Goal: Check status: Check status

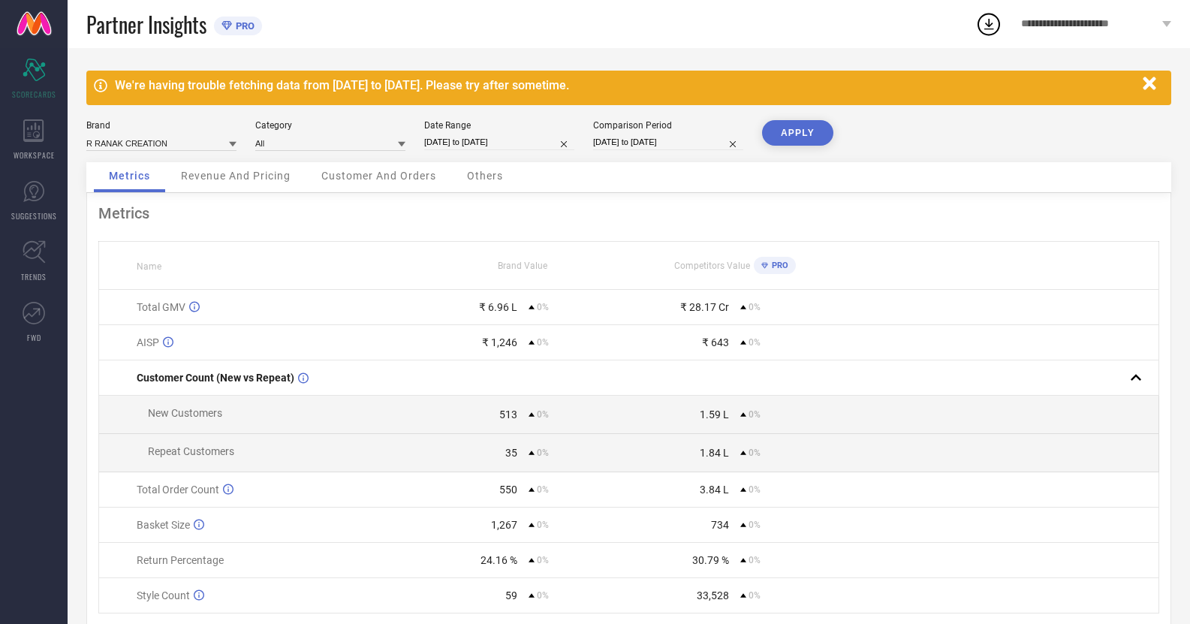
select select "6"
select select "2025"
select select "7"
select select "2025"
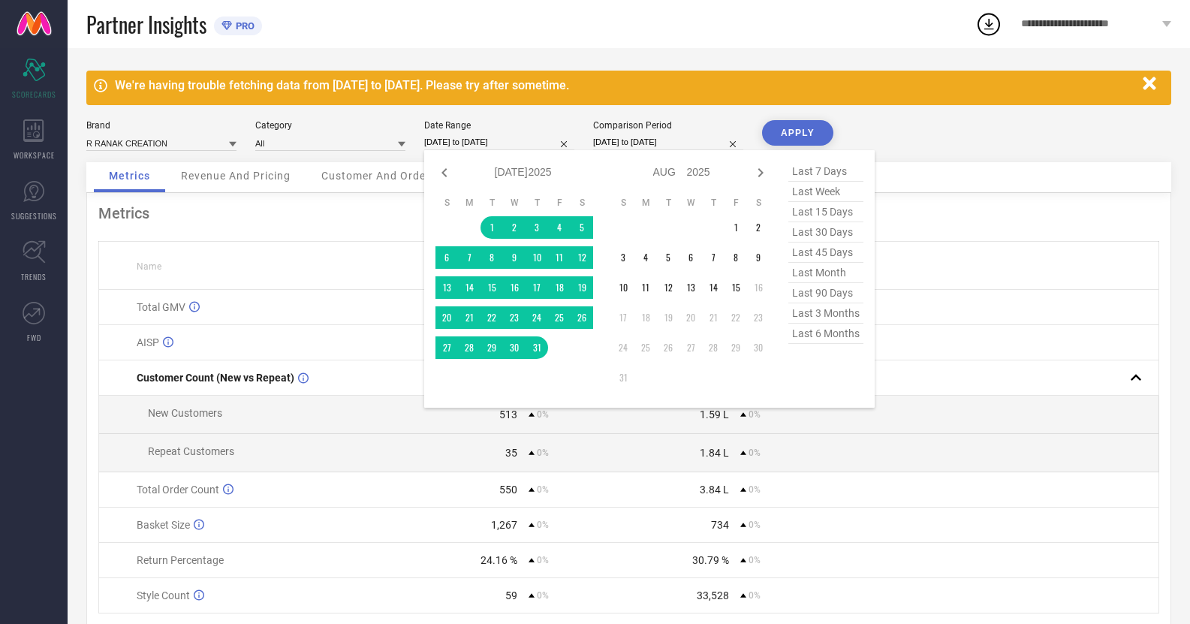
click at [471, 142] on input "[DATE] to [DATE]" at bounding box center [499, 142] width 150 height 16
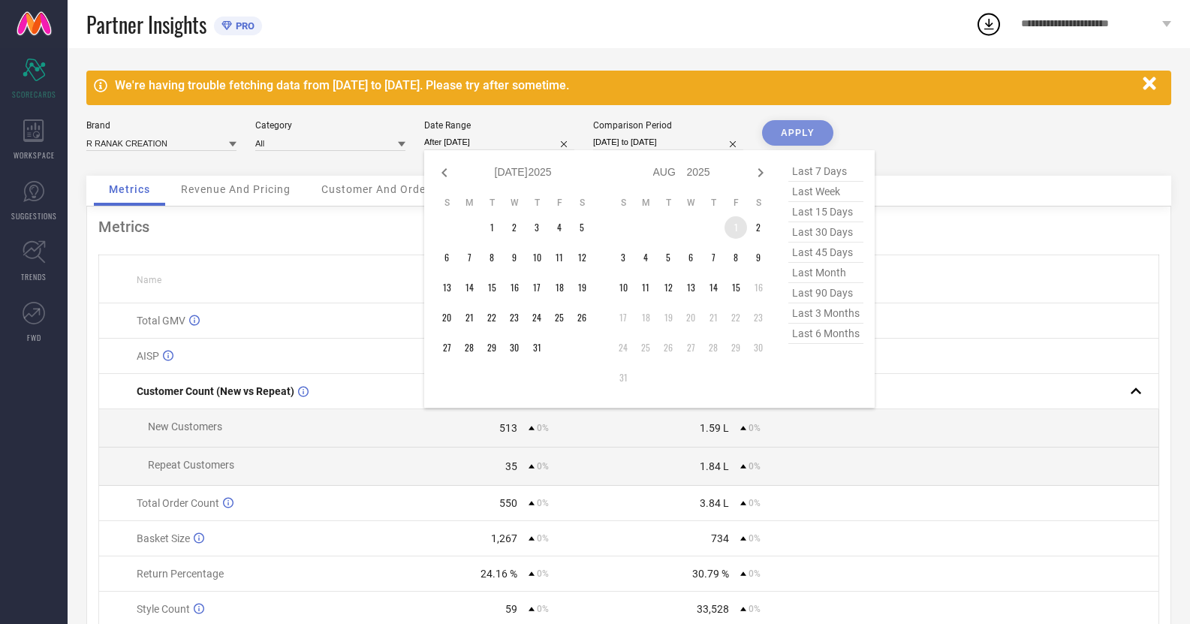
click at [731, 226] on td "1" at bounding box center [735, 227] width 23 height 23
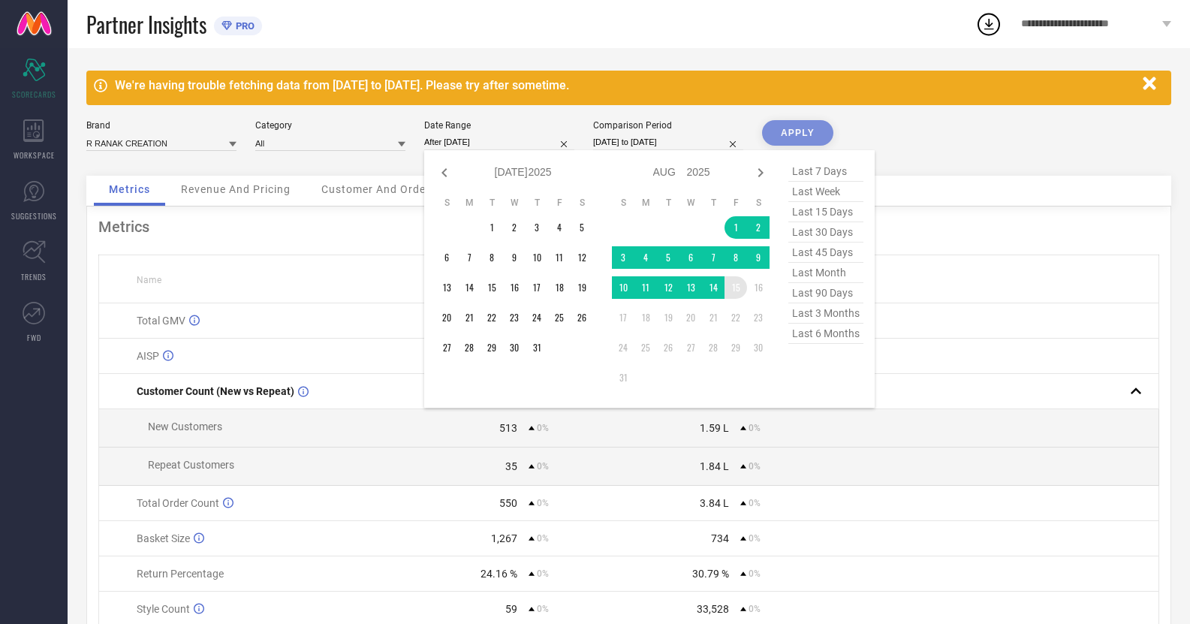
type input "[DATE] to [DATE]"
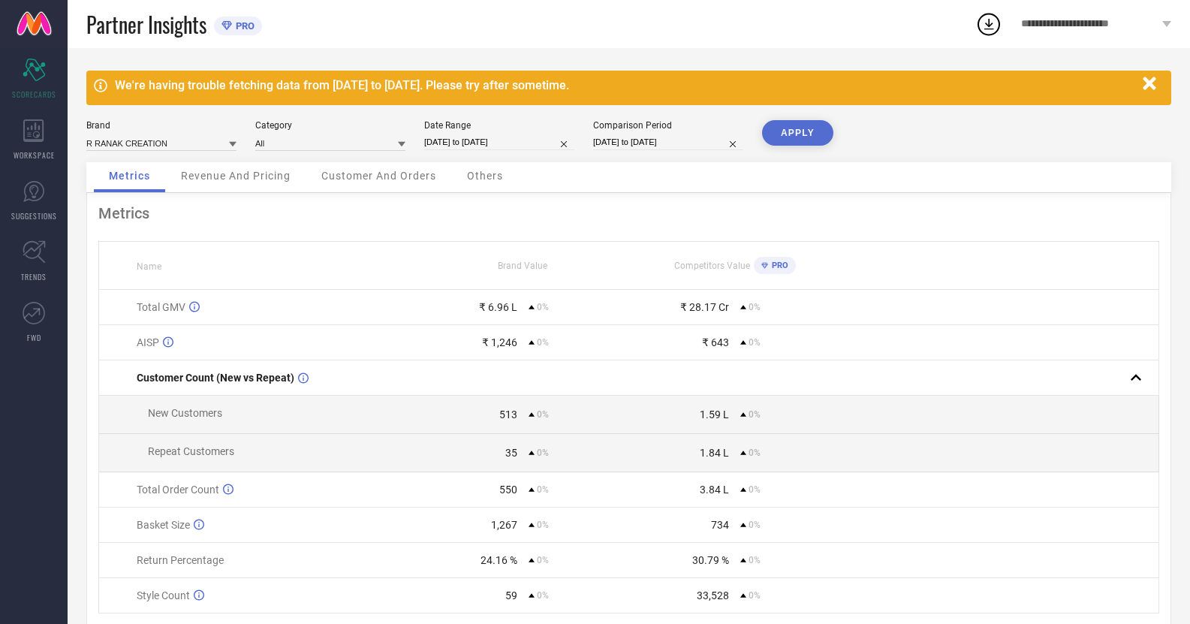
select select "6"
select select "2025"
select select "7"
select select "2025"
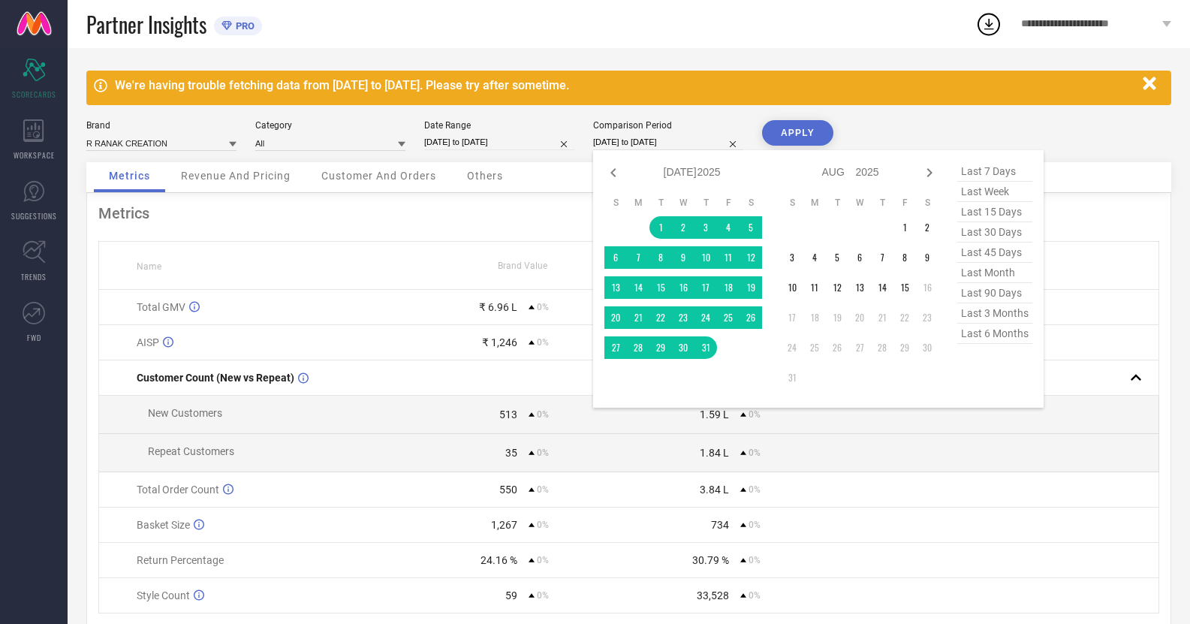
click at [623, 146] on input "[DATE] to [DATE]" at bounding box center [668, 142] width 150 height 16
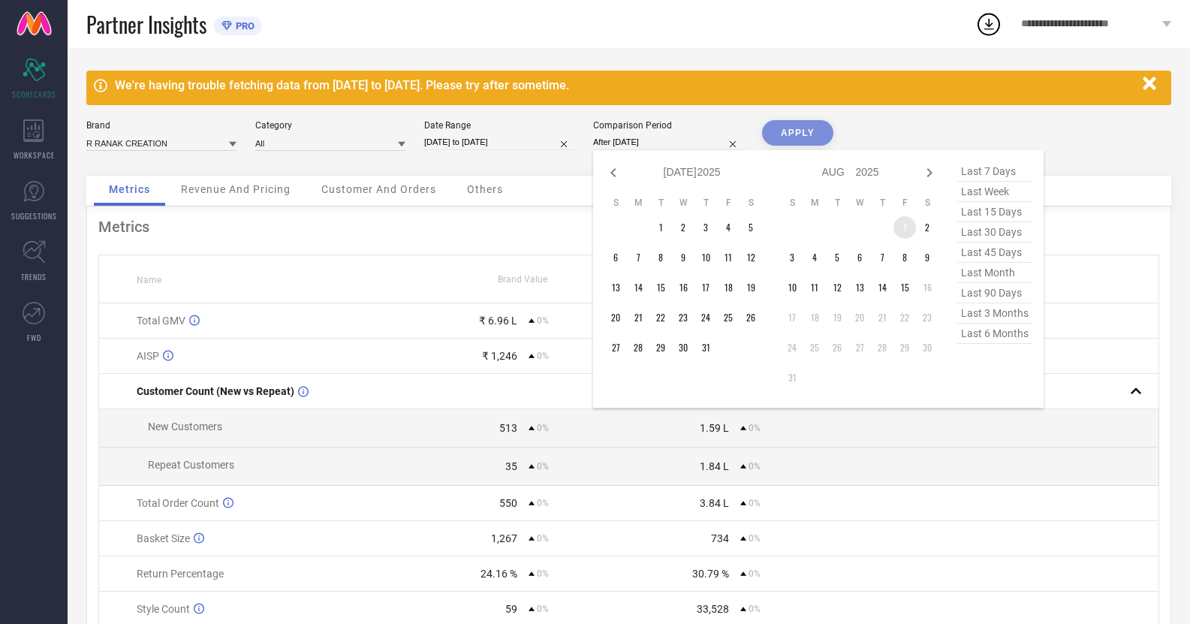
click at [902, 229] on td "1" at bounding box center [904, 227] width 23 height 23
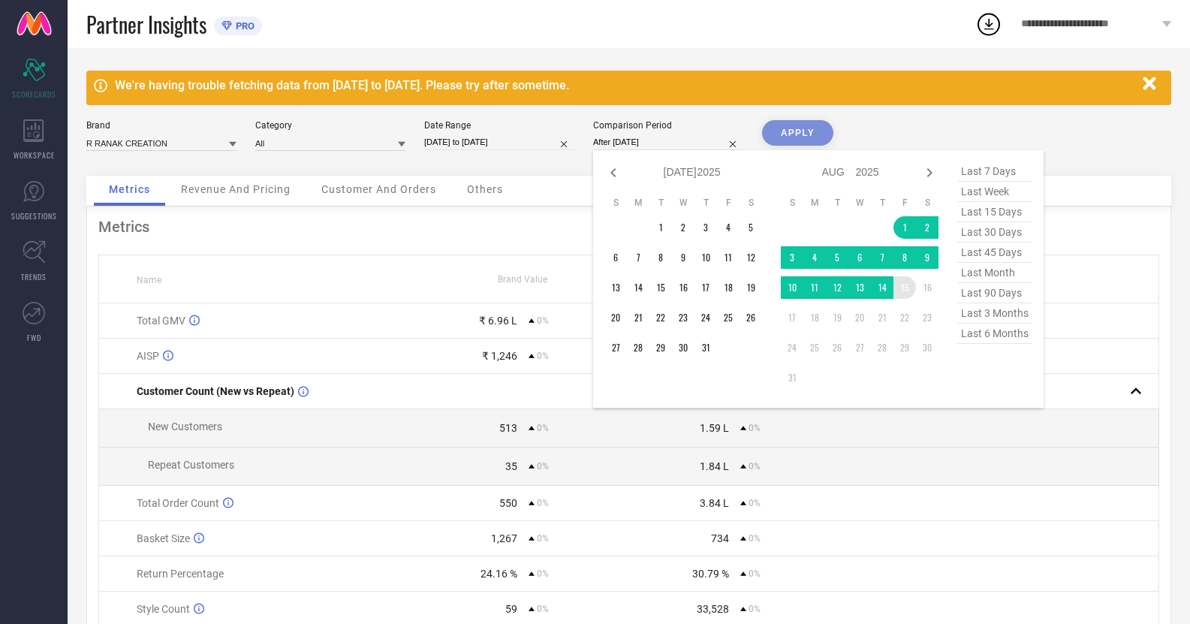
type input "[DATE] to [DATE]"
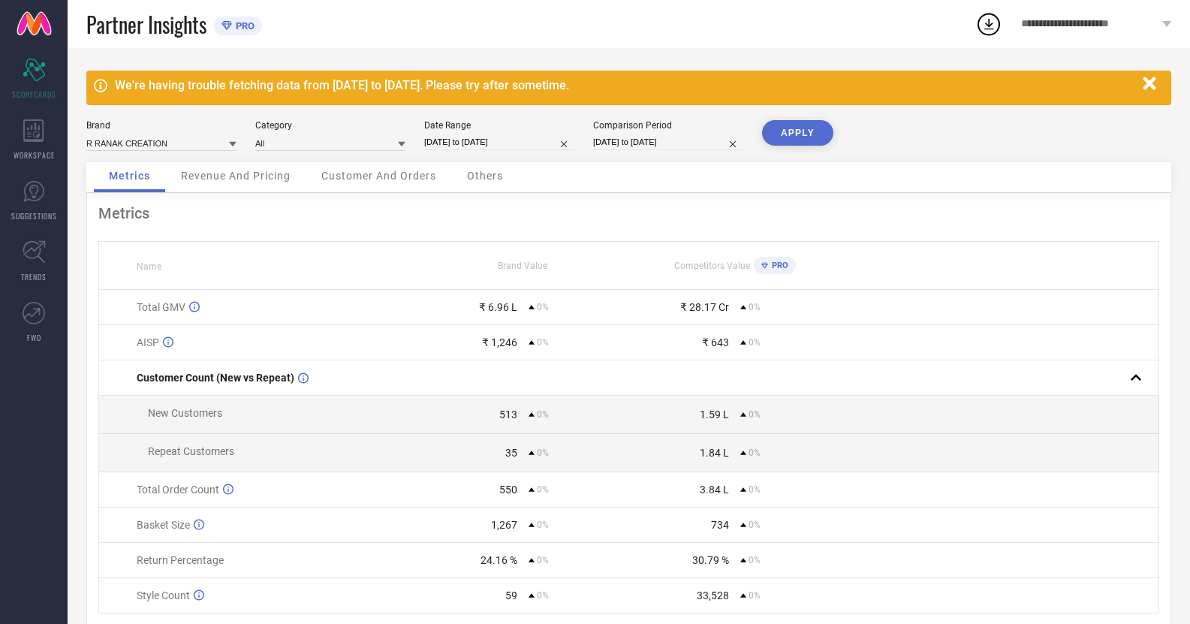
click at [787, 126] on button "APPLY" at bounding box center [797, 133] width 71 height 26
click at [482, 132] on div "Date Range [DATE] to [DATE]" at bounding box center [499, 135] width 150 height 31
select select "7"
select select "2025"
select select "8"
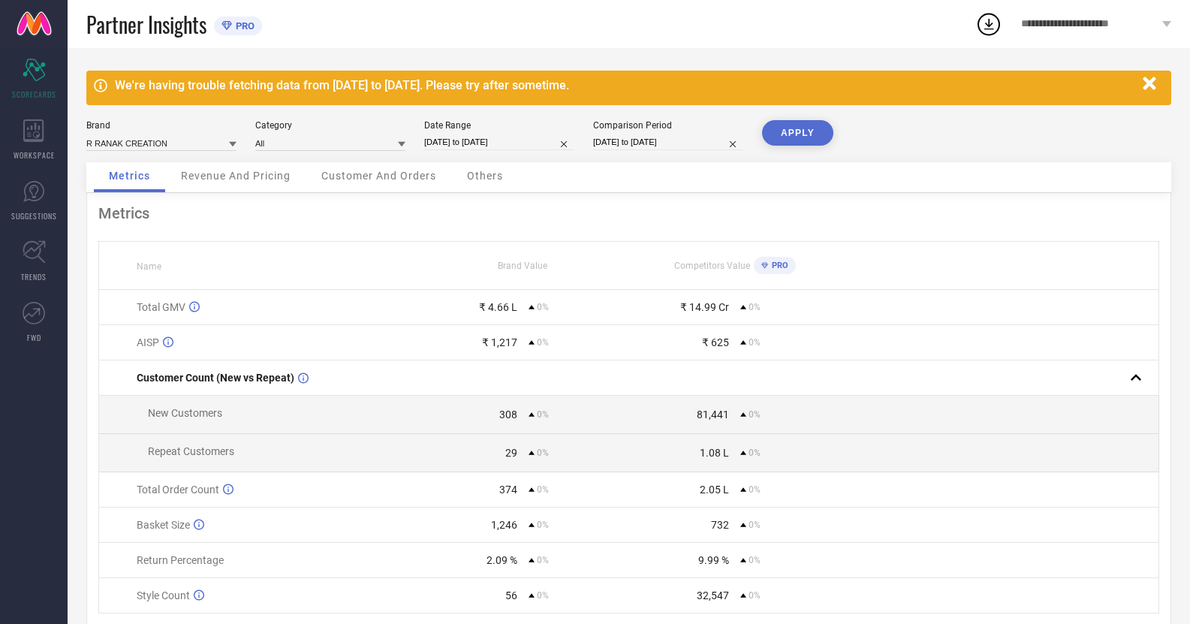
select select "2025"
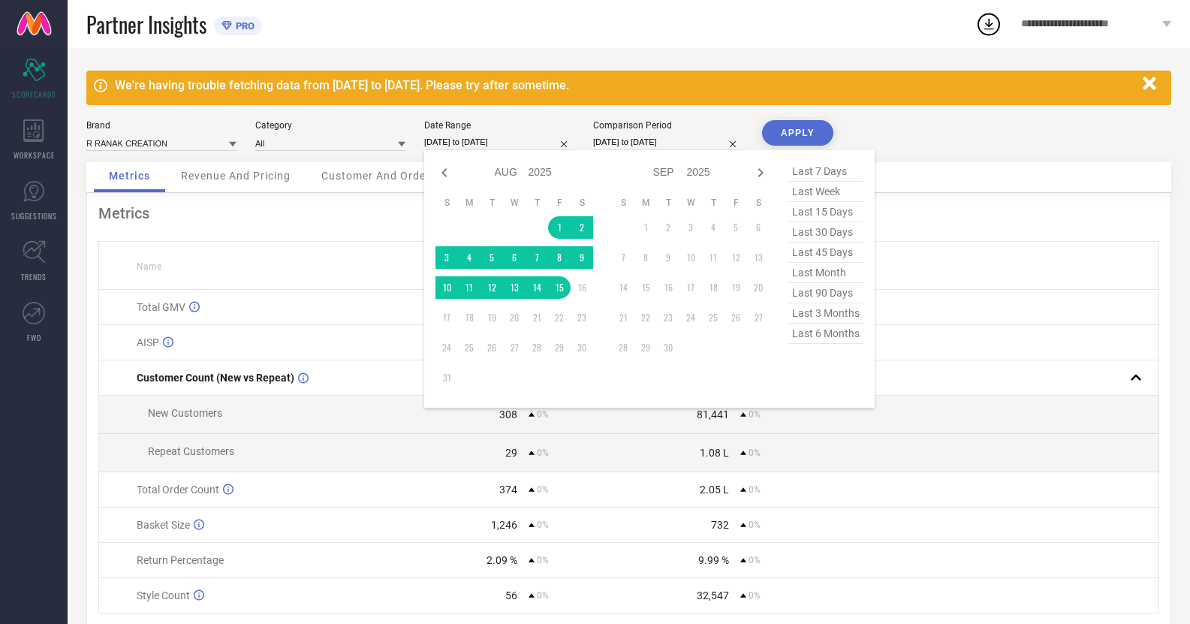
click at [465, 142] on input "[DATE] to [DATE]" at bounding box center [499, 142] width 150 height 16
click at [448, 168] on icon at bounding box center [444, 173] width 18 height 18
select select "6"
select select "2025"
select select "7"
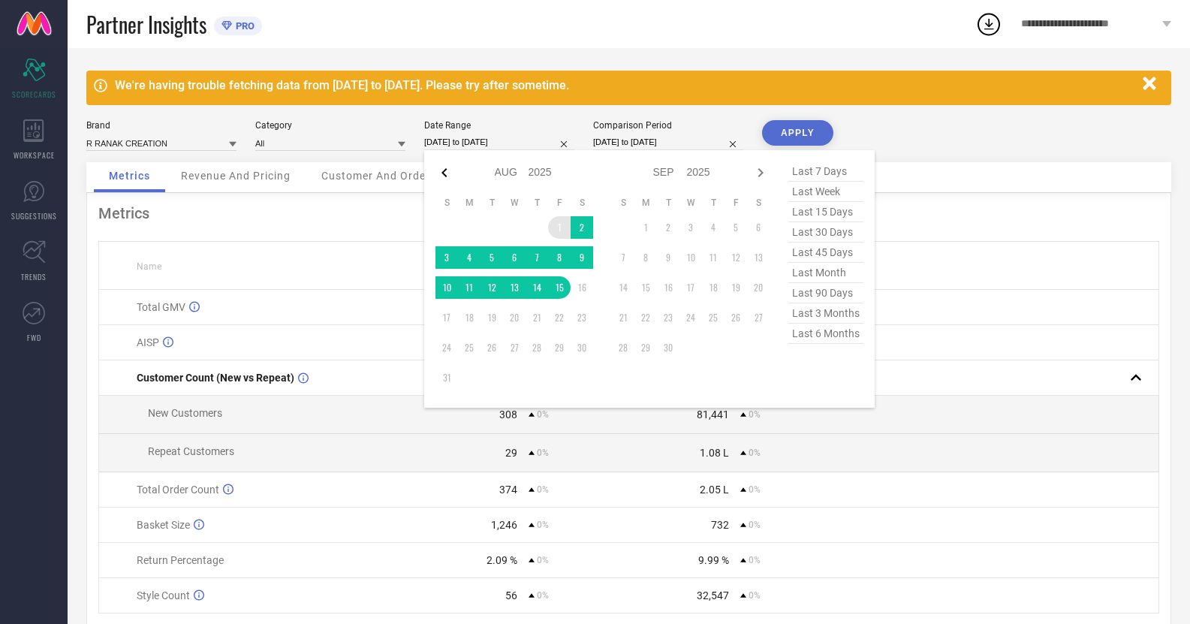
select select "2025"
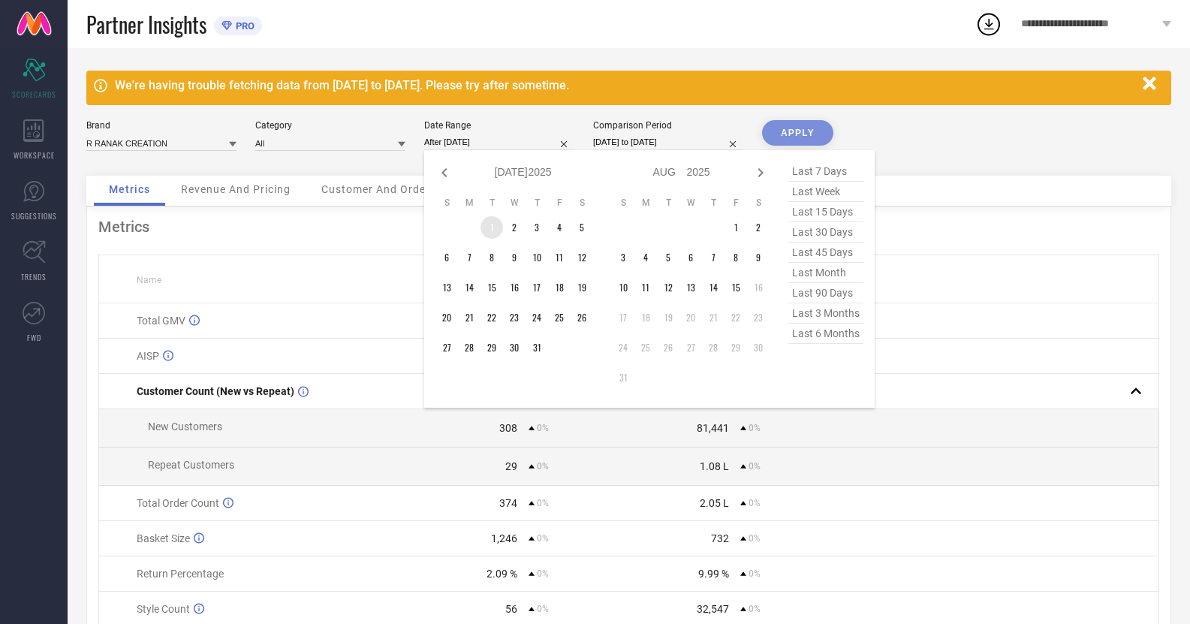
click at [492, 233] on td "1" at bounding box center [491, 227] width 23 height 23
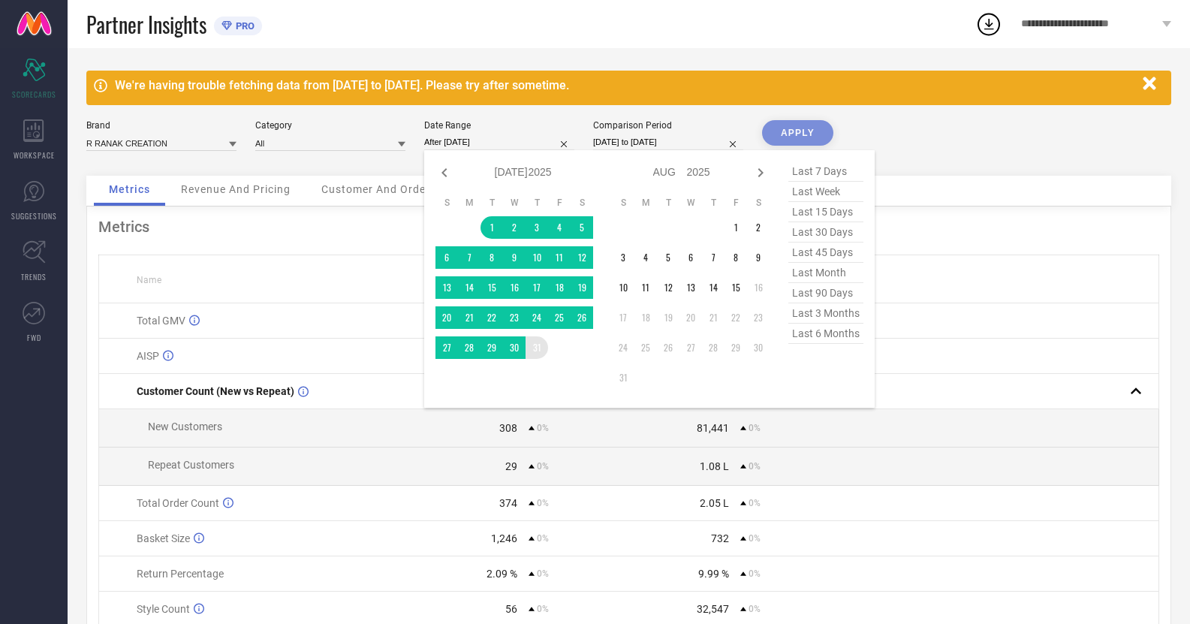
type input "[DATE] to [DATE]"
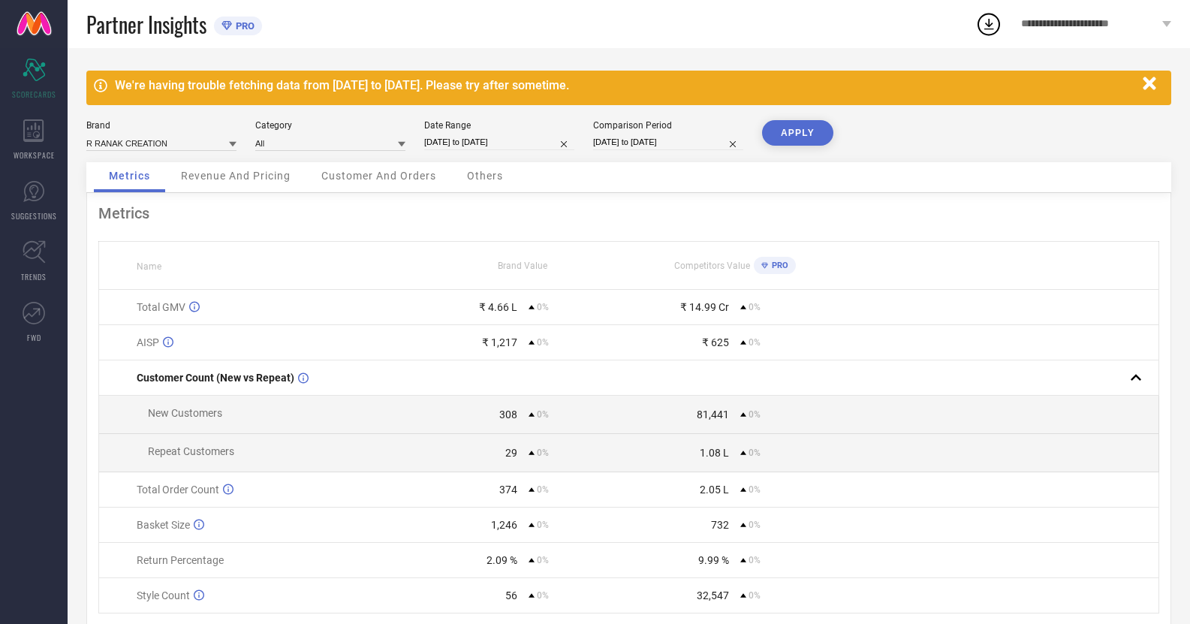
select select "7"
select select "2025"
select select "8"
select select "2025"
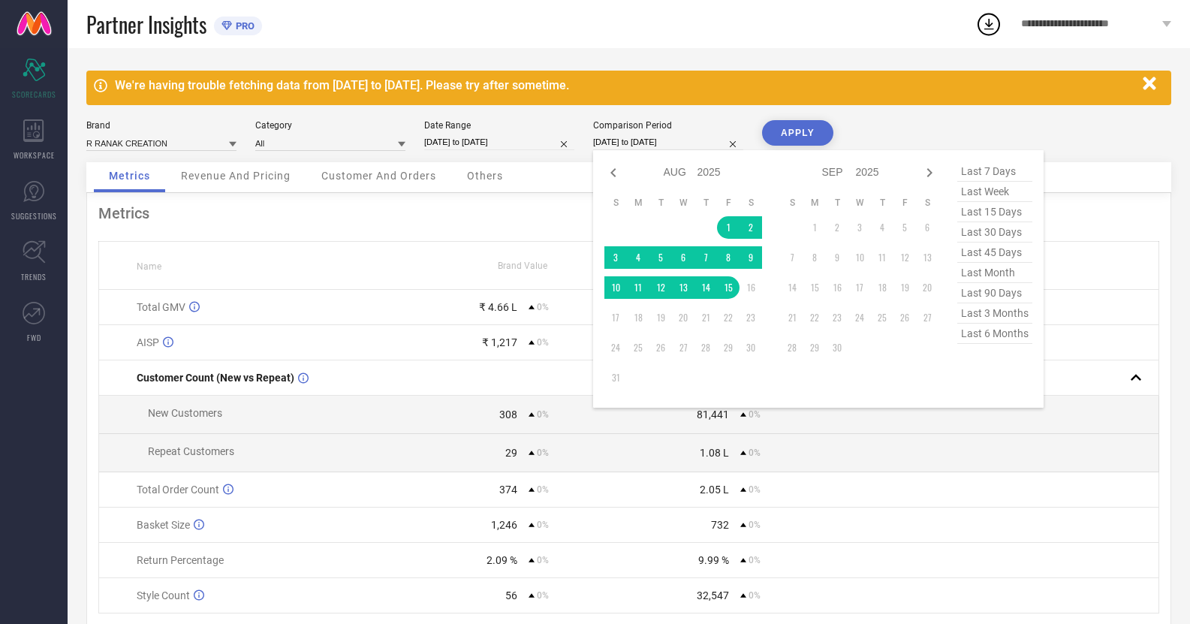
click at [637, 149] on input "[DATE] to [DATE]" at bounding box center [668, 142] width 150 height 16
click at [610, 178] on icon at bounding box center [613, 173] width 18 height 18
select select "6"
select select "2025"
select select "7"
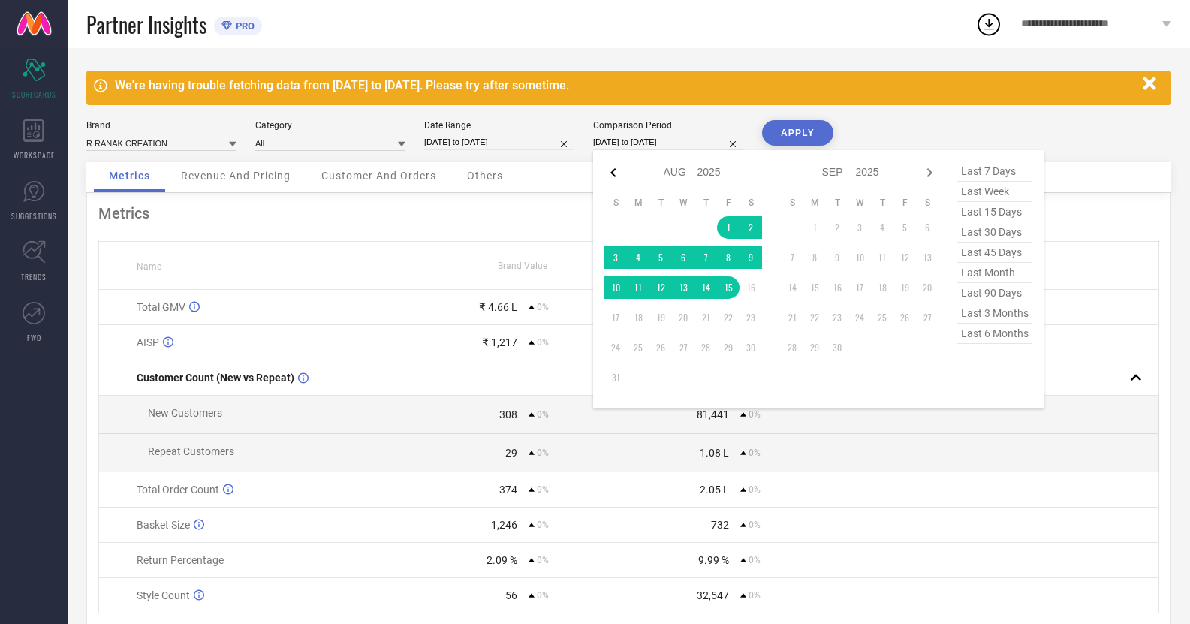
select select "2025"
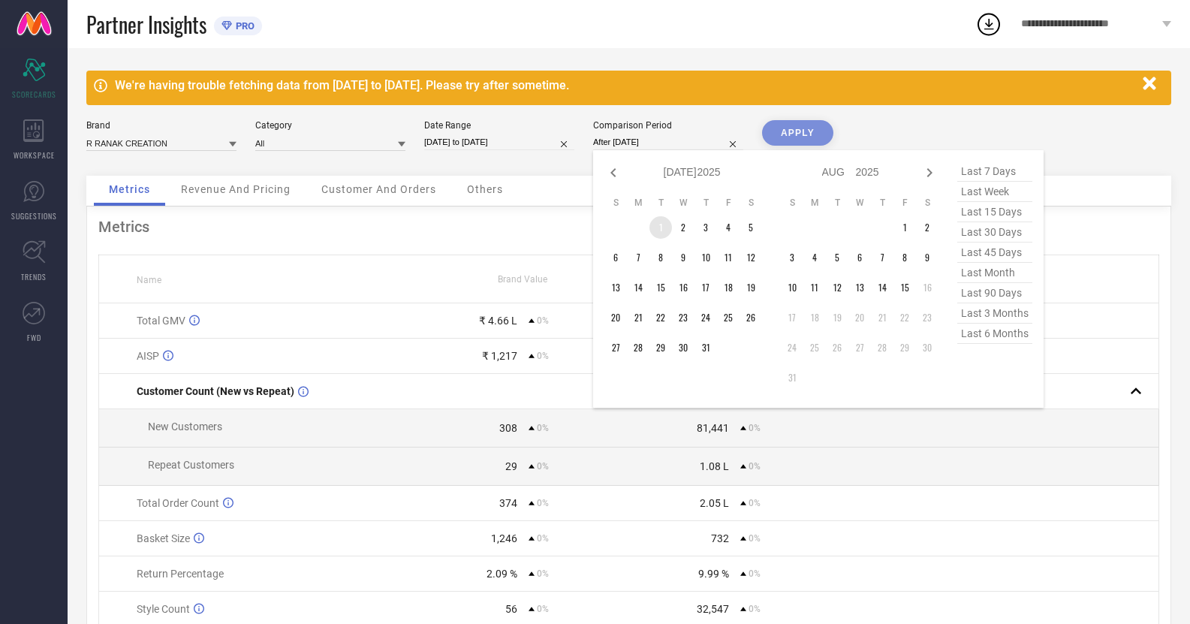
click at [659, 227] on td "1" at bounding box center [660, 227] width 23 height 23
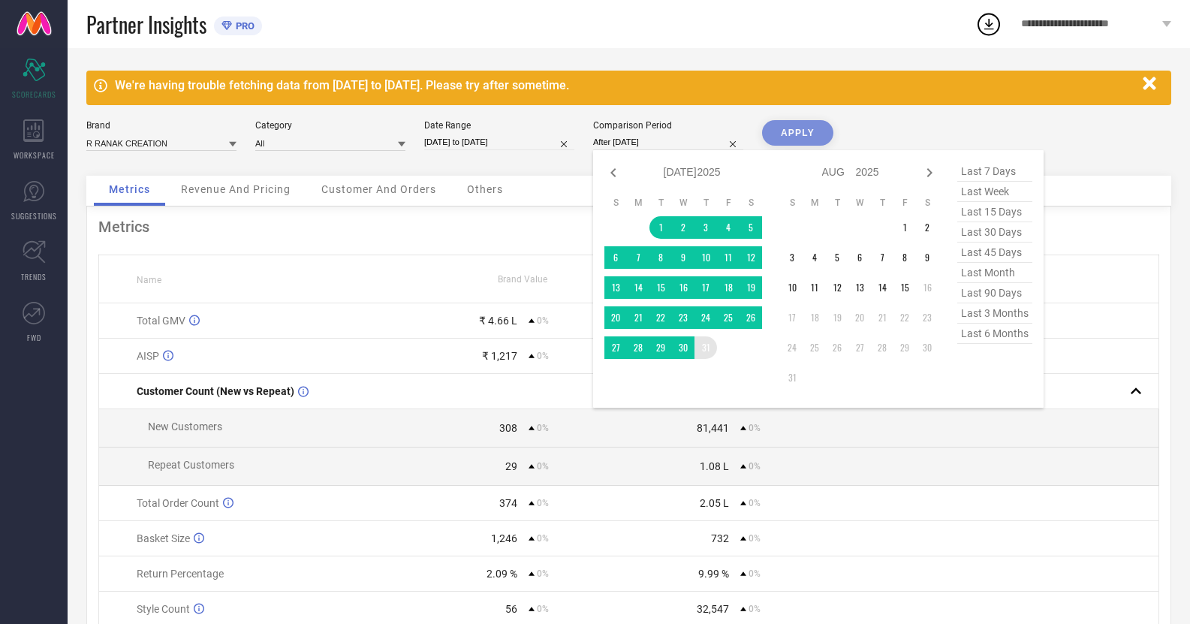
type input "[DATE] to [DATE]"
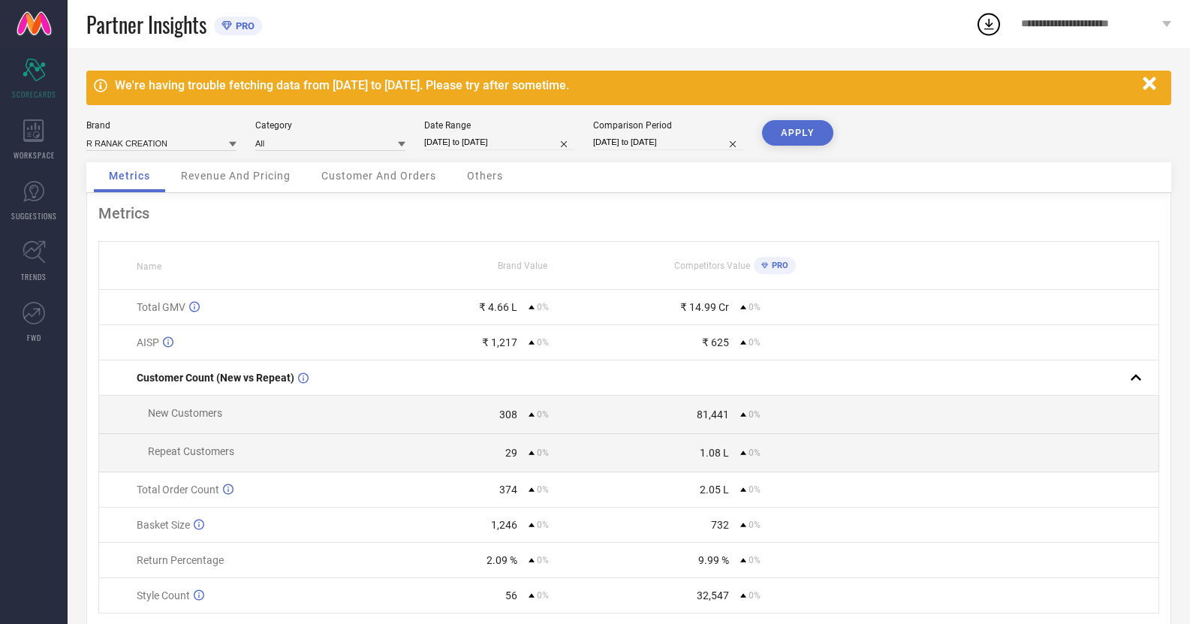
click at [782, 141] on button "APPLY" at bounding box center [797, 133] width 71 height 26
